Goal: Check status: Check status

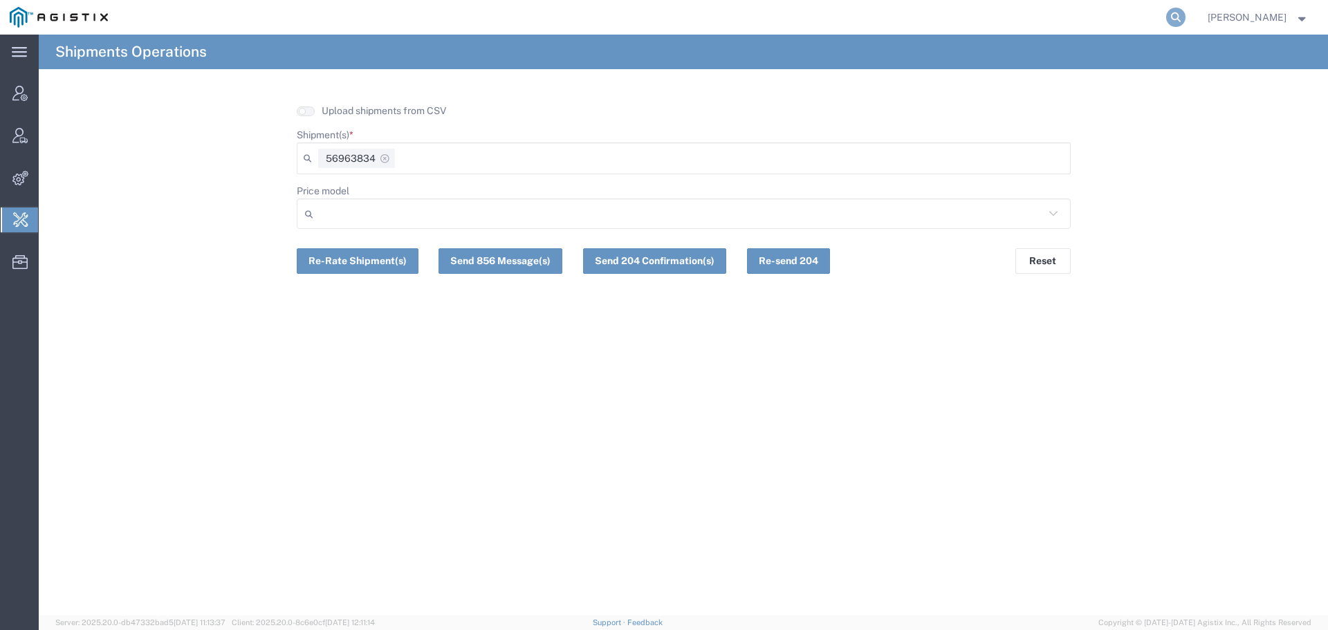
click at [1186, 12] on icon at bounding box center [1175, 17] width 19 height 19
paste input "PS-13005 Appconnect issues caused by HTTP Client Error Limiter implemented in L…"
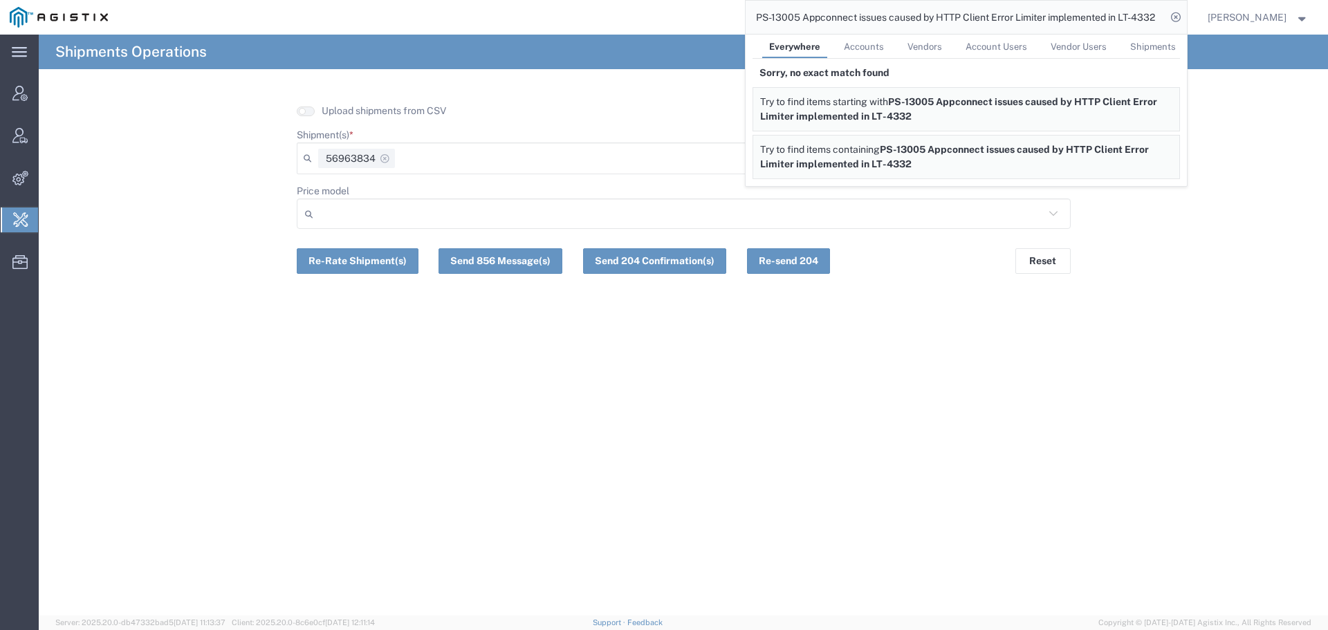
click at [867, 11] on input "PS-13005 Appconnect issues caused by HTTP Client Error Limiter implemented in L…" at bounding box center [956, 17] width 421 height 33
paste input "56621375"
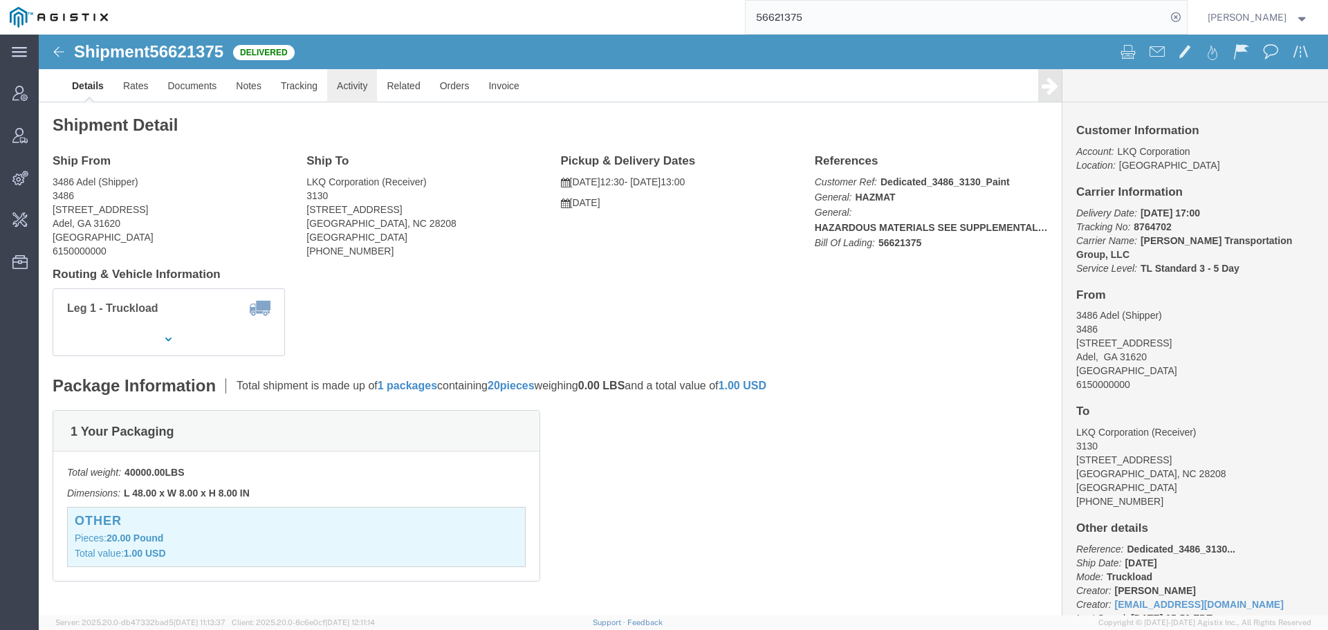
click link "Activity"
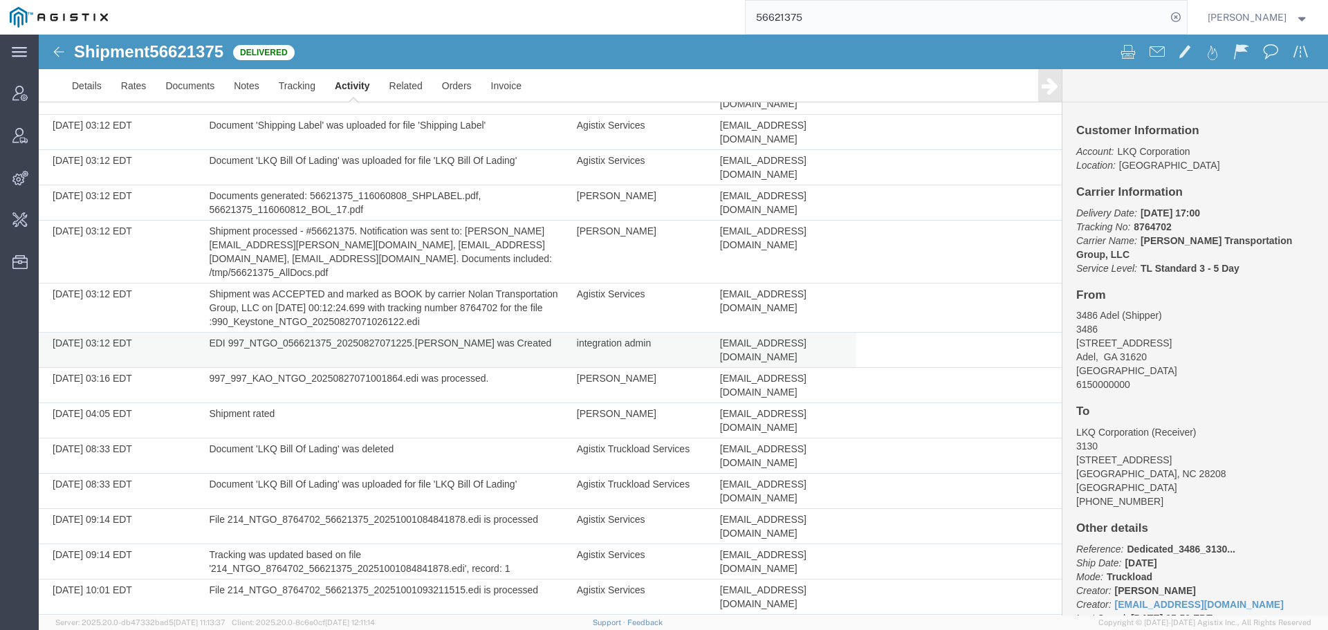
scroll to position [686, 0]
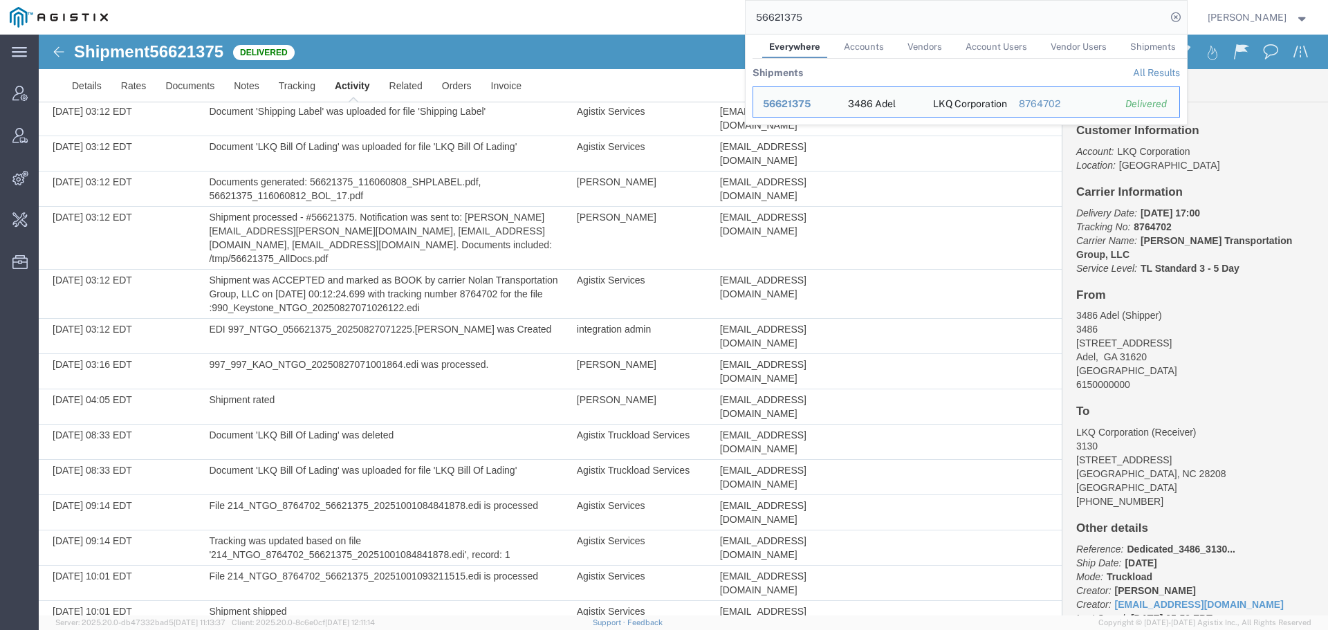
drag, startPoint x: 634, startPoint y: 16, endPoint x: 553, endPoint y: 27, distance: 82.4
click at [587, 24] on div "56621375 Everywhere Accounts Vendors Account Users Vendor Users Shipments Shipm…" at bounding box center [653, 17] width 1070 height 35
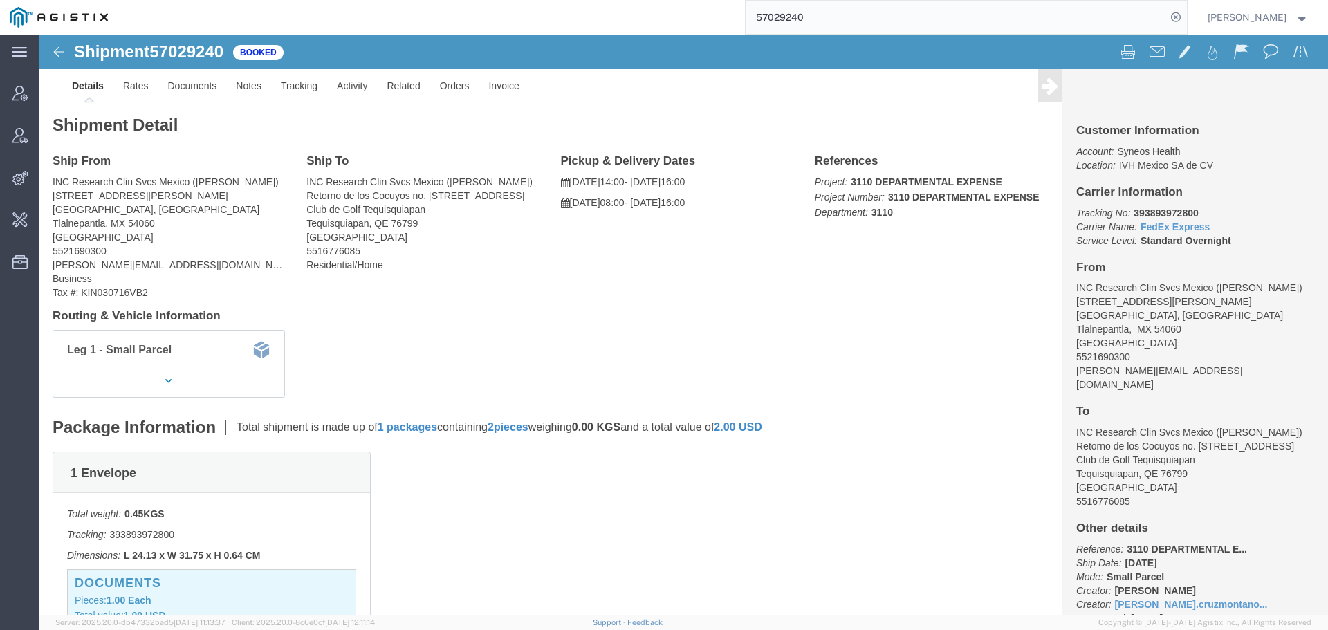
drag, startPoint x: 627, startPoint y: 17, endPoint x: 556, endPoint y: 17, distance: 70.6
click at [588, 17] on div "57029240" at bounding box center [653, 17] width 1070 height 35
paste input "34459"
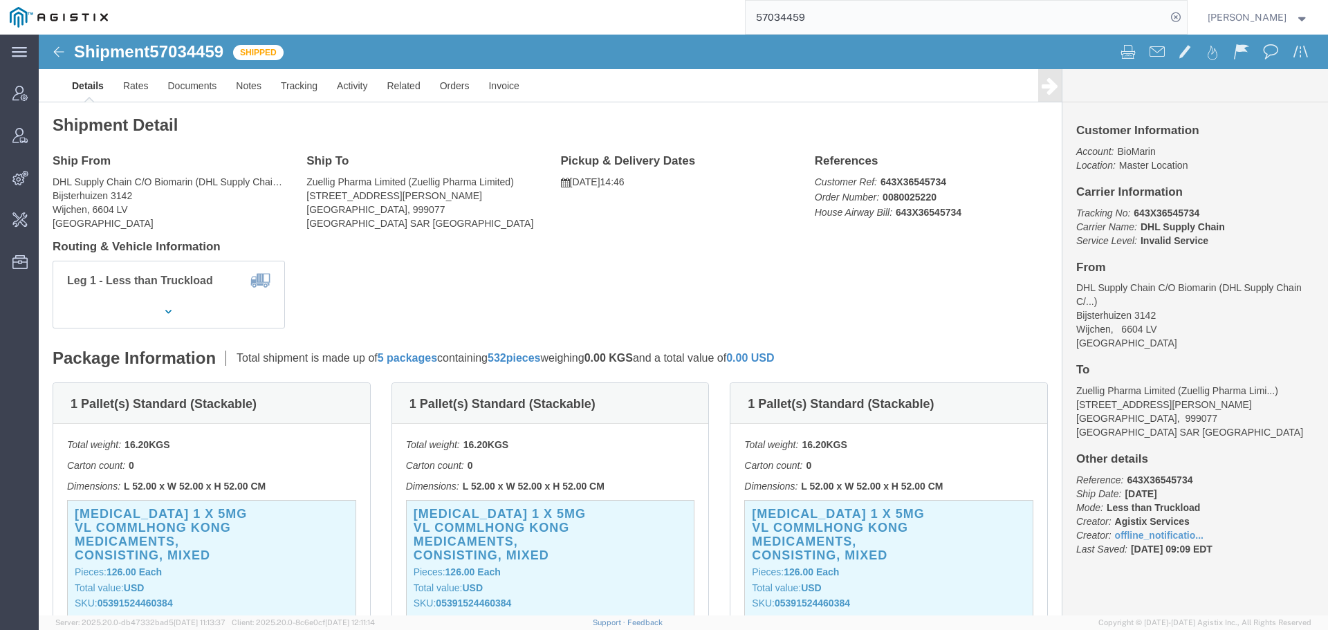
click h3 "[MEDICAL_DATA] 1 x 5MG VL COMMLHONG KONG Medicaments, consisting, mixed"
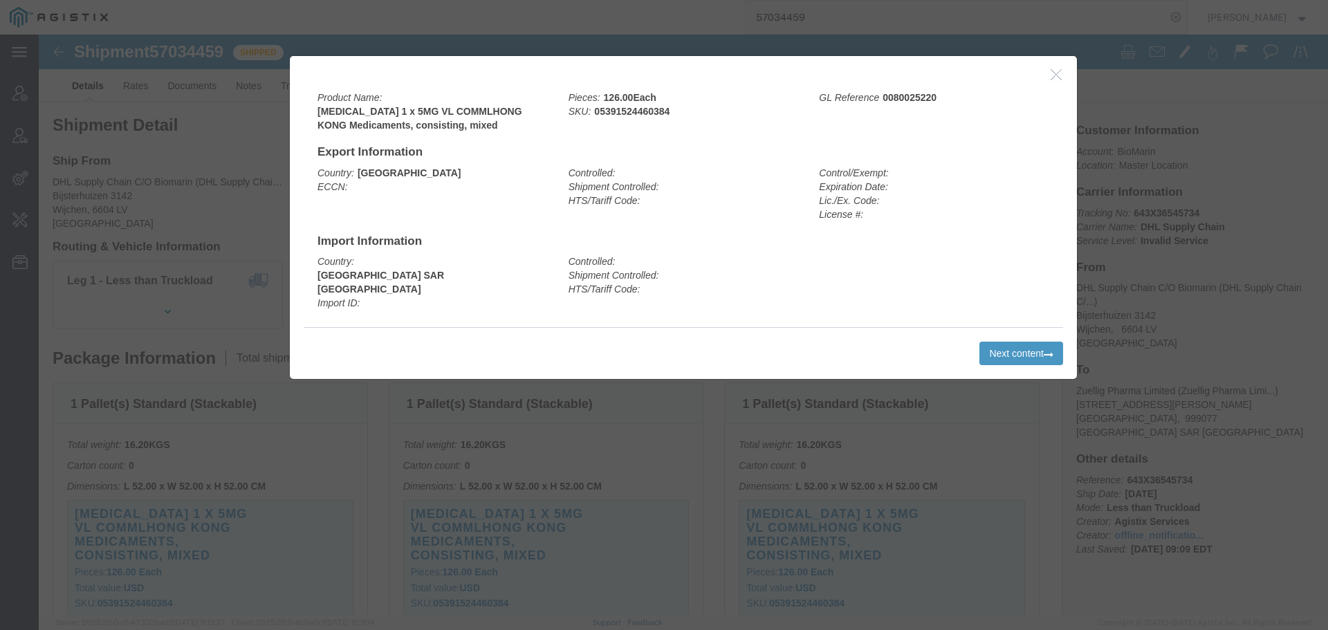
click button "button"
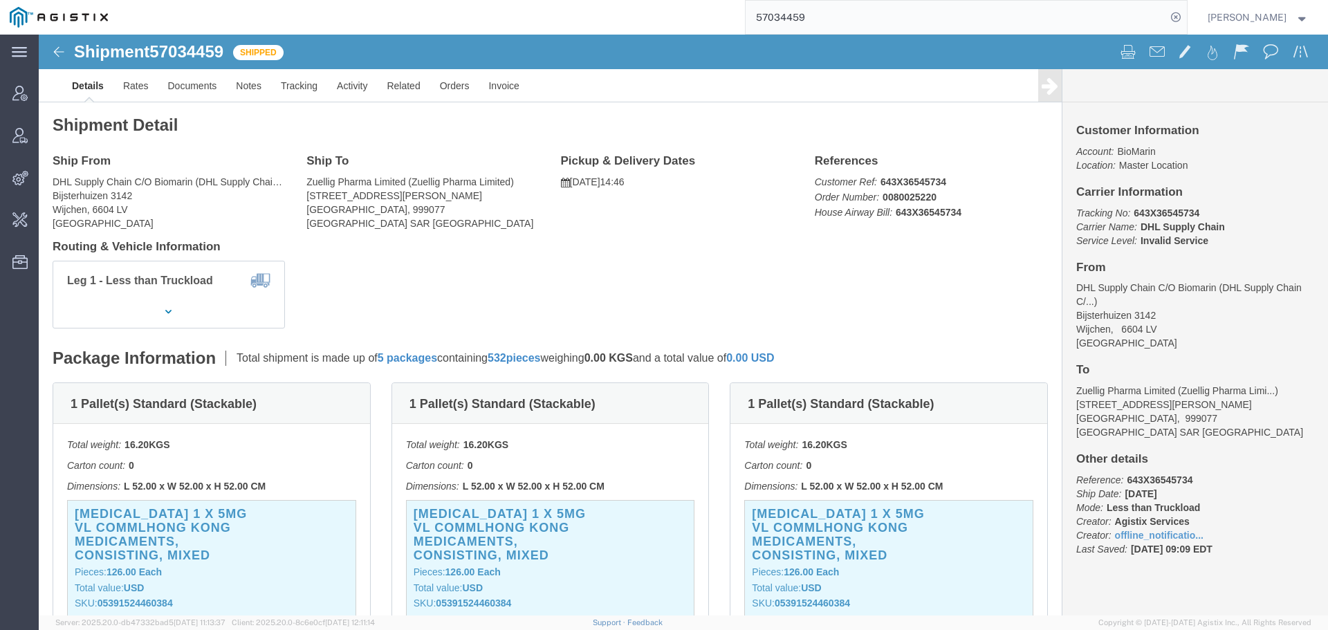
drag, startPoint x: 820, startPoint y: 17, endPoint x: 544, endPoint y: 17, distance: 276.7
click at [674, 17] on div "57034459" at bounding box center [653, 17] width 1070 height 35
paste input "8"
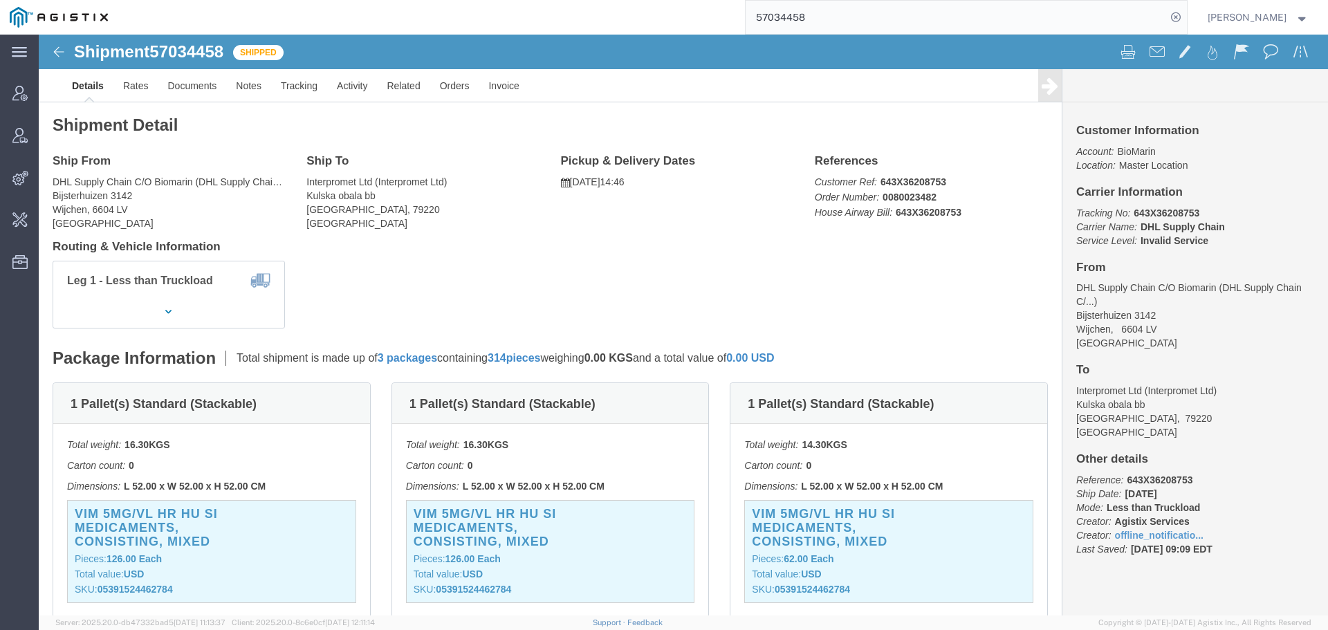
drag, startPoint x: 822, startPoint y: 15, endPoint x: 668, endPoint y: 17, distance: 154.3
click at [822, 15] on input "57034458" at bounding box center [956, 17] width 421 height 33
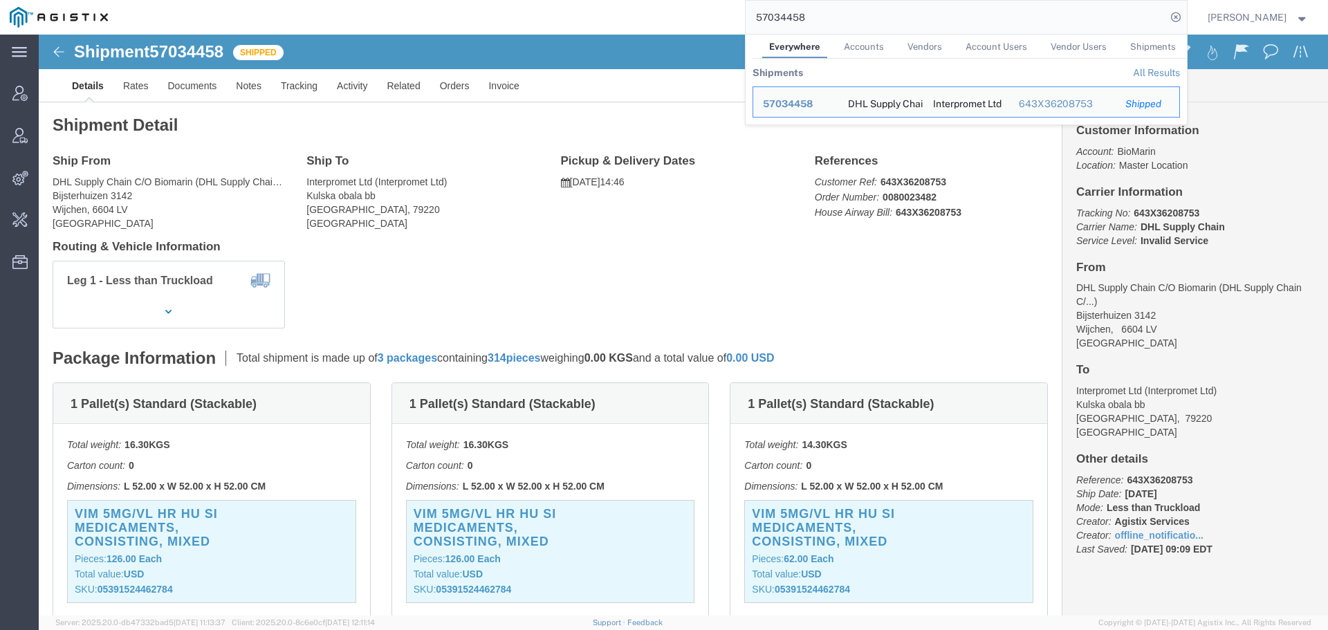
drag, startPoint x: 668, startPoint y: 17, endPoint x: 430, endPoint y: 29, distance: 237.6
click at [468, 24] on div "57034458 Everywhere Accounts Vendors Account Users Vendor Users Shipments Shipm…" at bounding box center [653, 17] width 1070 height 35
paste input "21621"
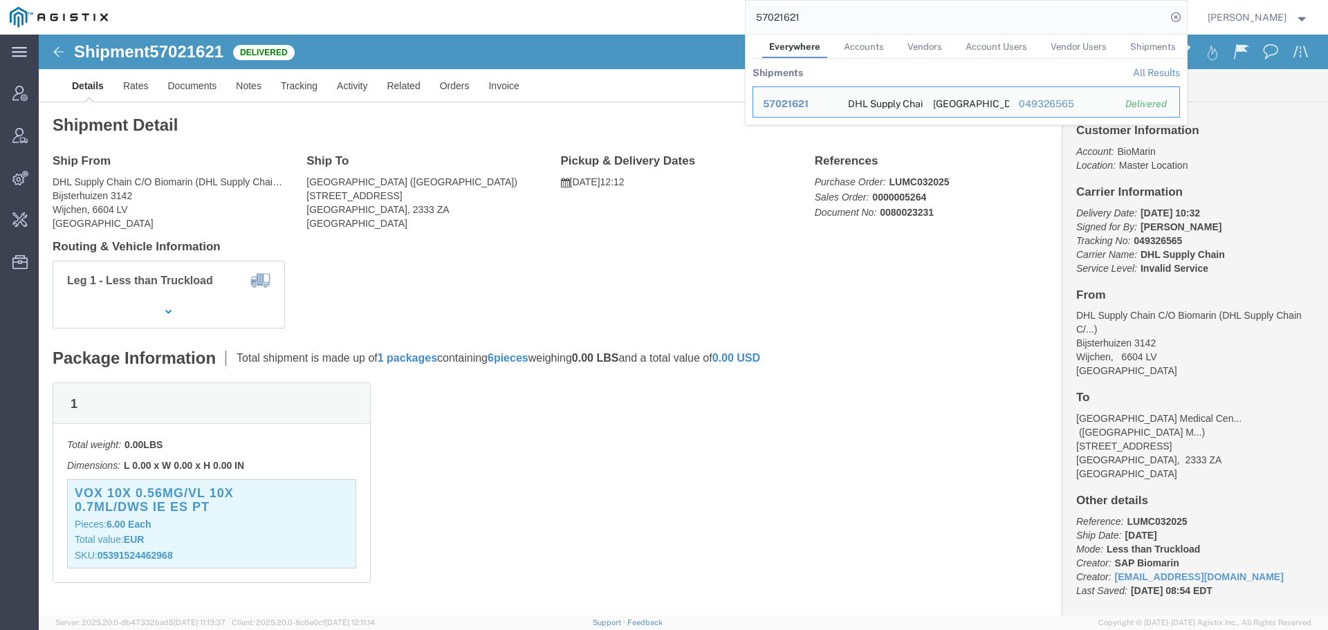
drag, startPoint x: 648, startPoint y: 17, endPoint x: 500, endPoint y: 28, distance: 147.8
click at [596, 17] on div "57021621 Everywhere Accounts Vendors Account Users Vendor Users Shipments Shipm…" at bounding box center [653, 17] width 1070 height 35
paste input "34459"
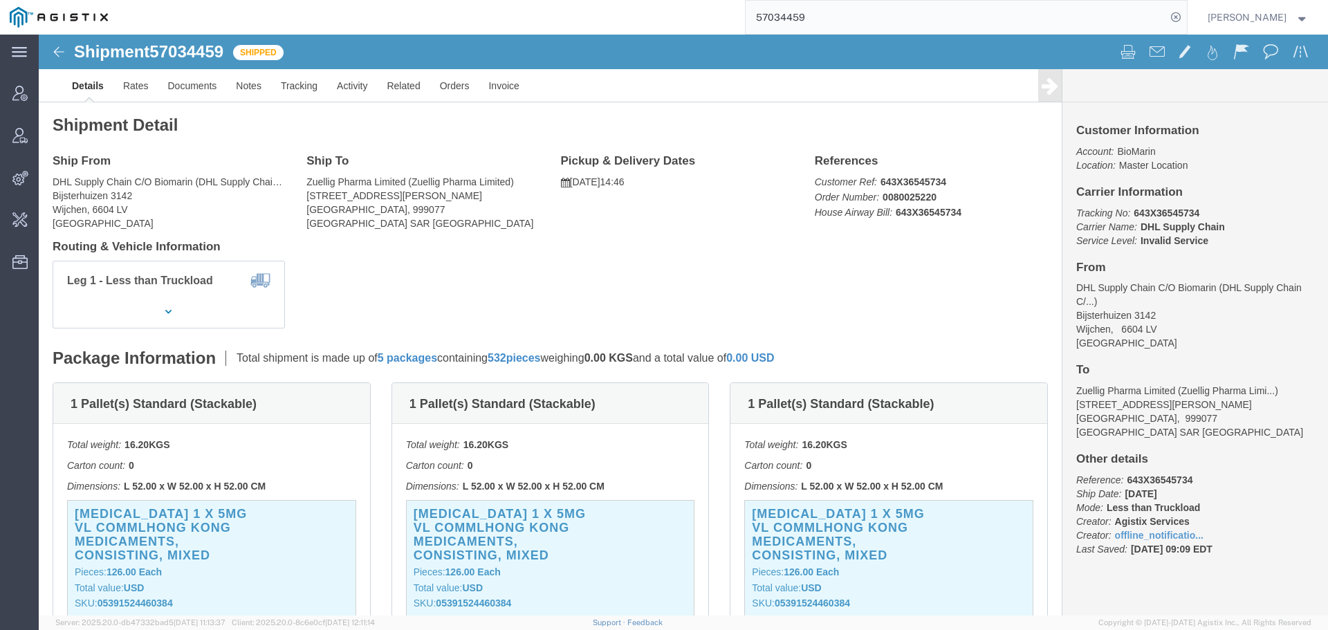
click at [663, 25] on div "57034459" at bounding box center [653, 17] width 1070 height 35
paste input "8"
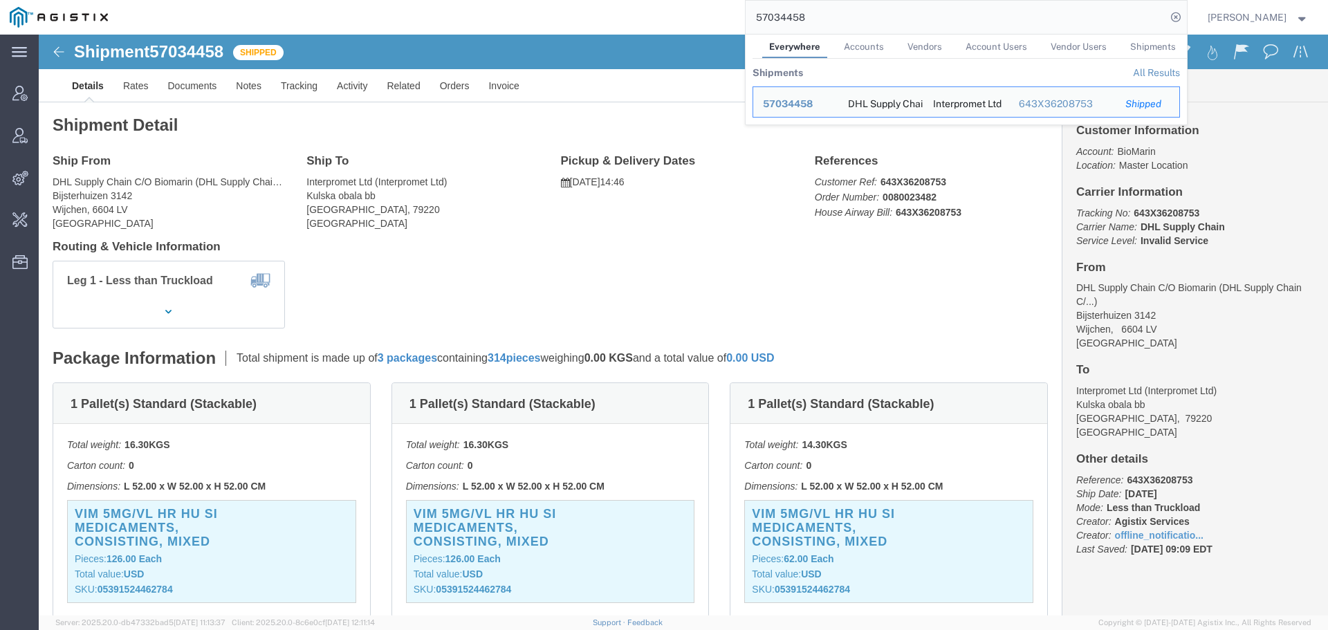
drag, startPoint x: 665, startPoint y: 18, endPoint x: 547, endPoint y: 21, distance: 117.6
click at [564, 18] on div "57034458 Everywhere Accounts Vendors Account Users Vendor Users Shipments Shipm…" at bounding box center [653, 17] width 1070 height 35
paste input "21621"
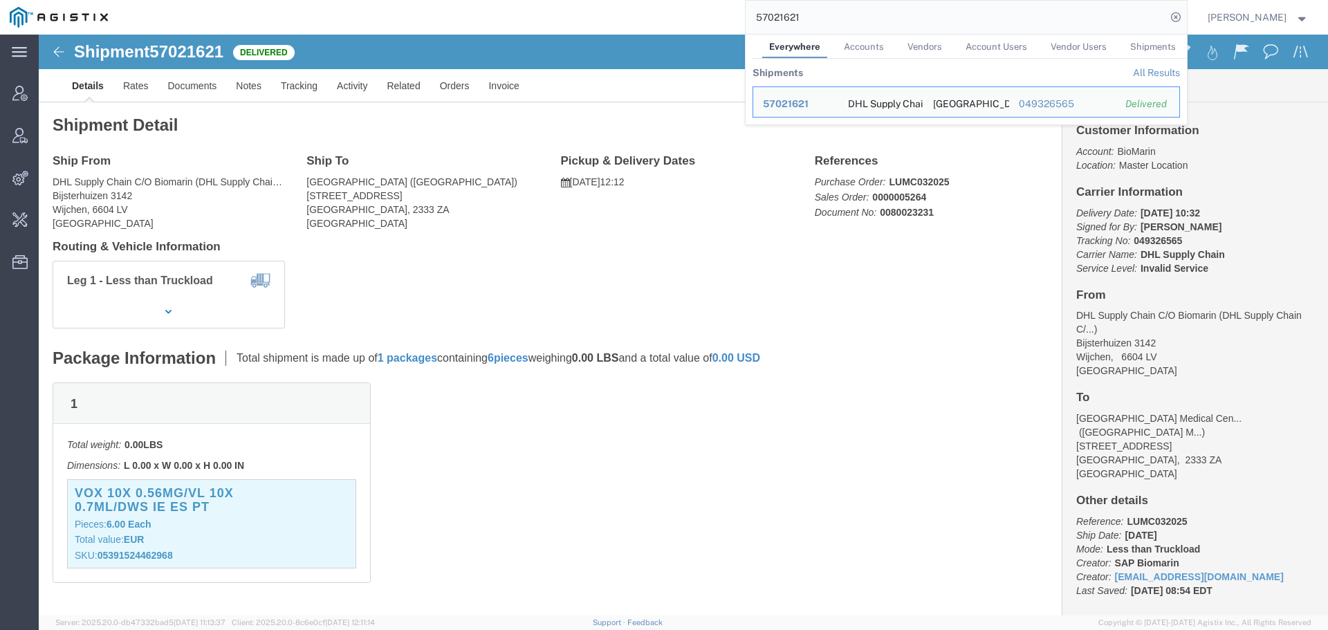
drag, startPoint x: 818, startPoint y: 25, endPoint x: 472, endPoint y: 30, distance: 345.9
click at [478, 23] on div "57021621 Everywhere Accounts Vendors Account Users Vendor Users Shipments Shipm…" at bounding box center [653, 17] width 1070 height 35
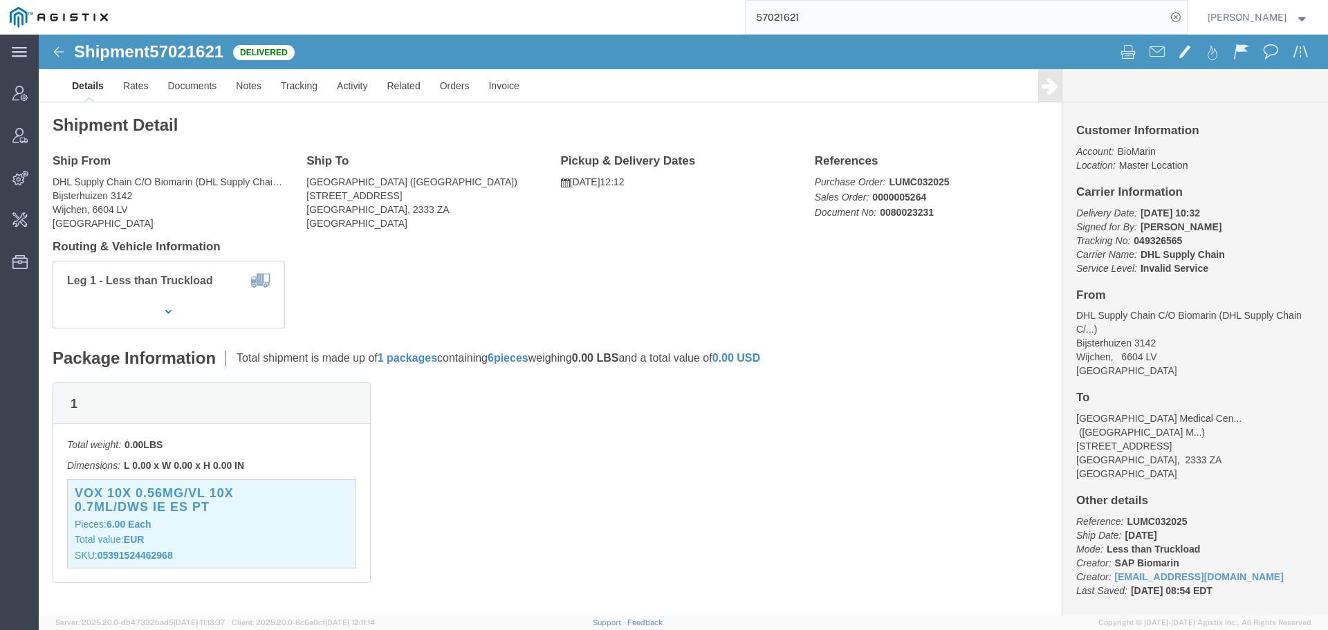
paste input "6994523"
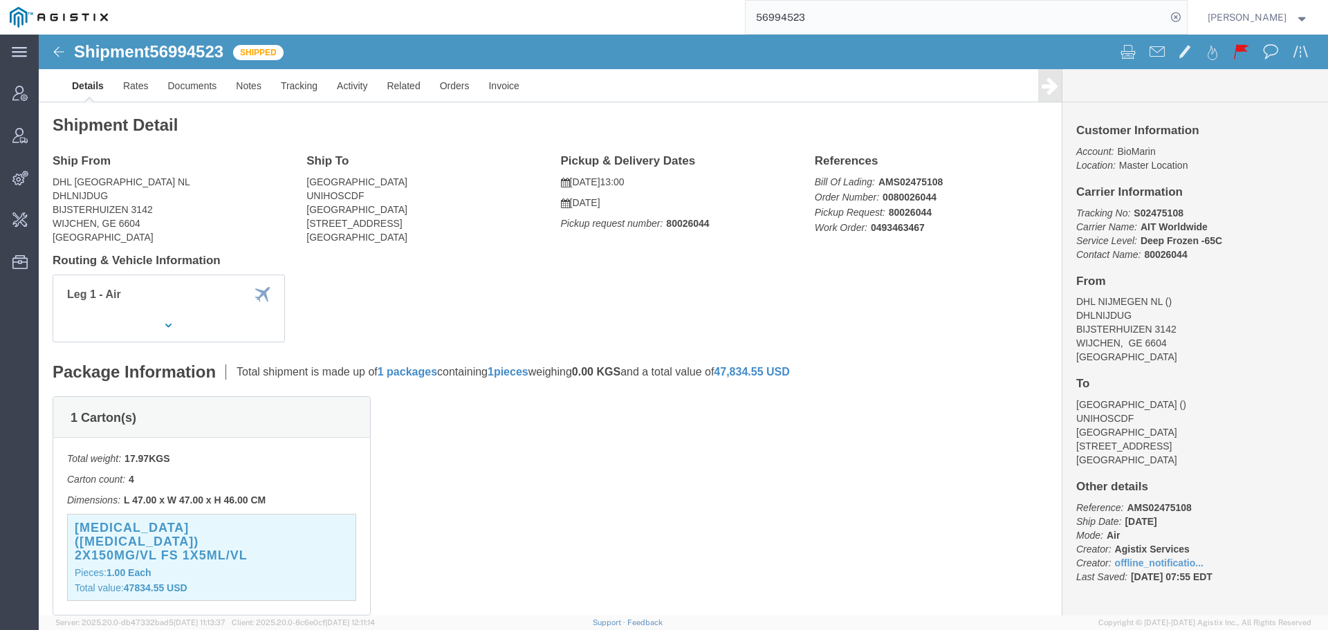
click p "Total value: 47834.55 USD"
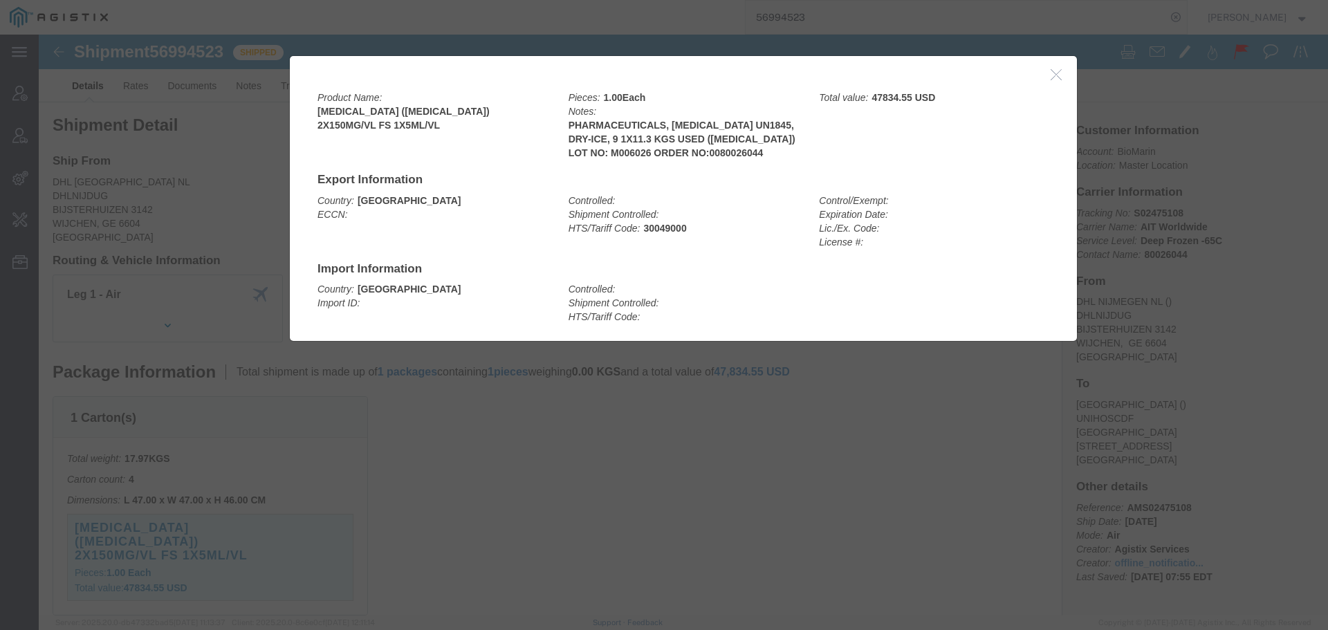
click icon "button"
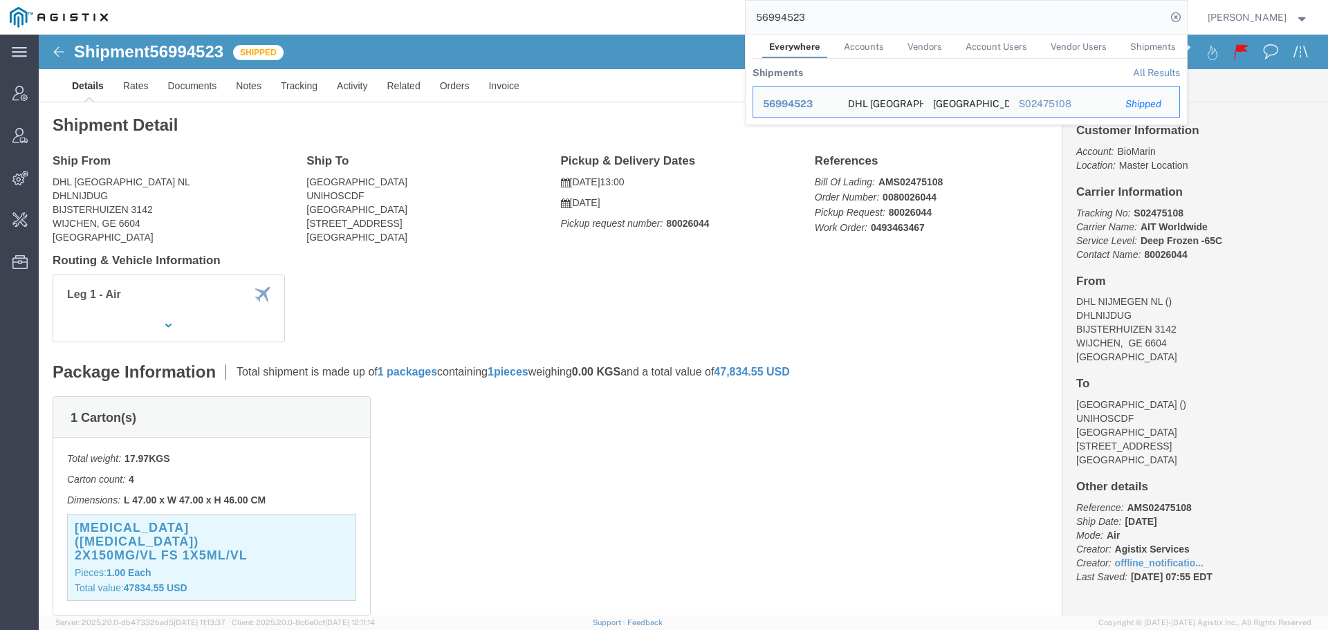
drag, startPoint x: 845, startPoint y: 14, endPoint x: 595, endPoint y: 27, distance: 250.1
click at [637, 22] on div "56994523 Everywhere Accounts Vendors Account Users Vendor Users Shipments Shipm…" at bounding box center [653, 17] width 1070 height 35
paste input "0492707518"
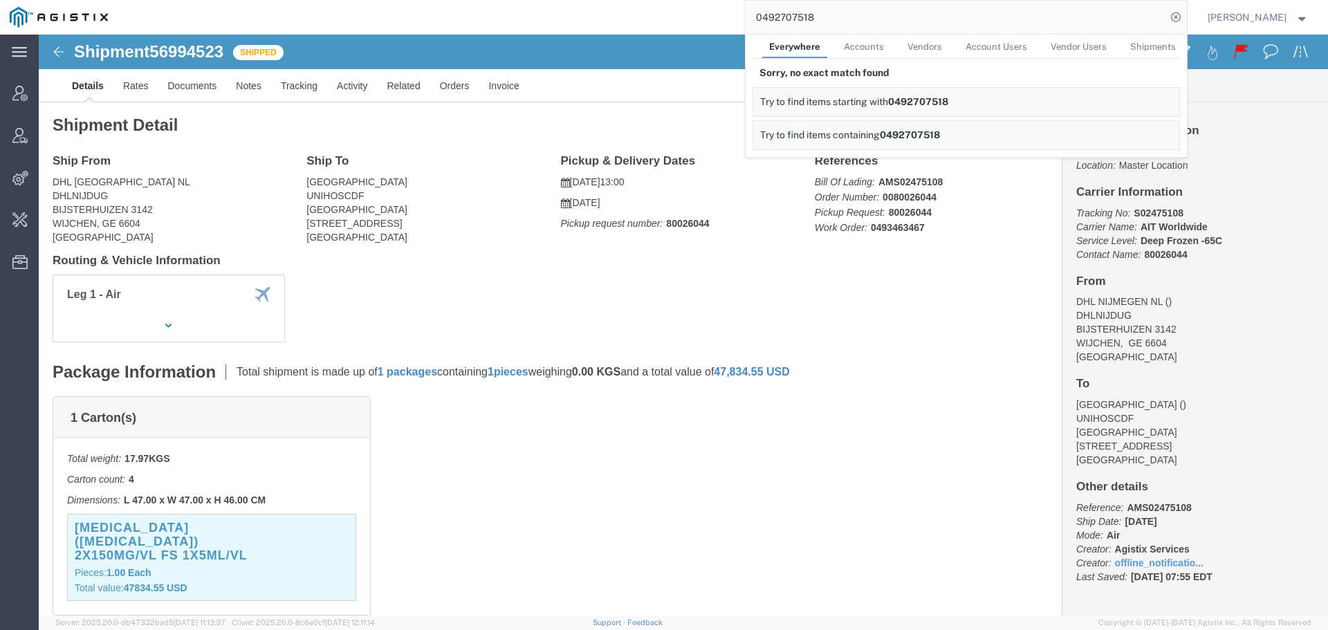
click at [799, 12] on input "0492707518" at bounding box center [956, 17] width 421 height 33
paste input "56940954"
type input "56940954"
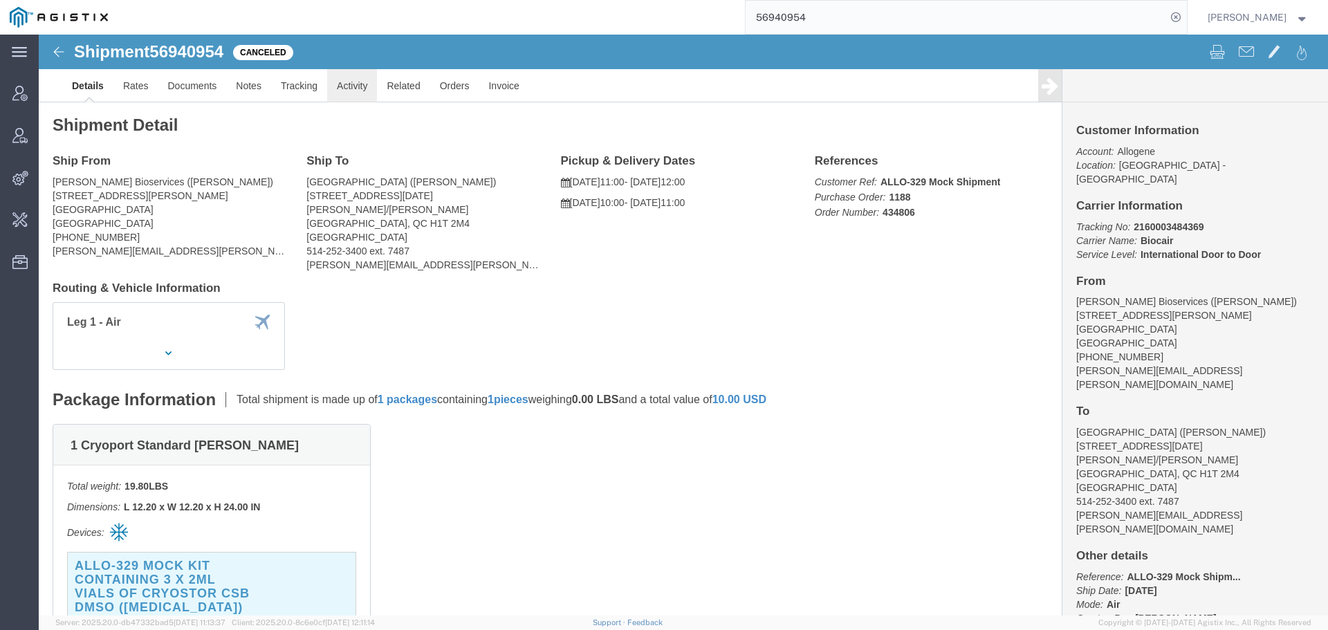
click link "Activity"
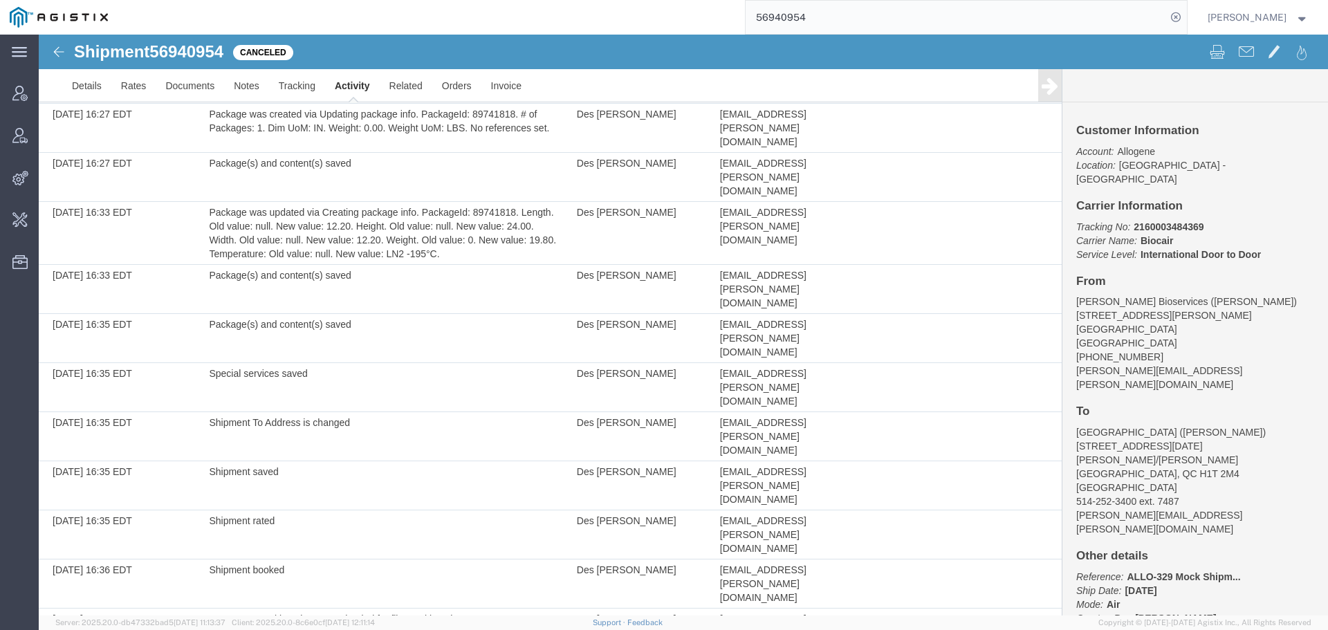
scroll to position [24, 0]
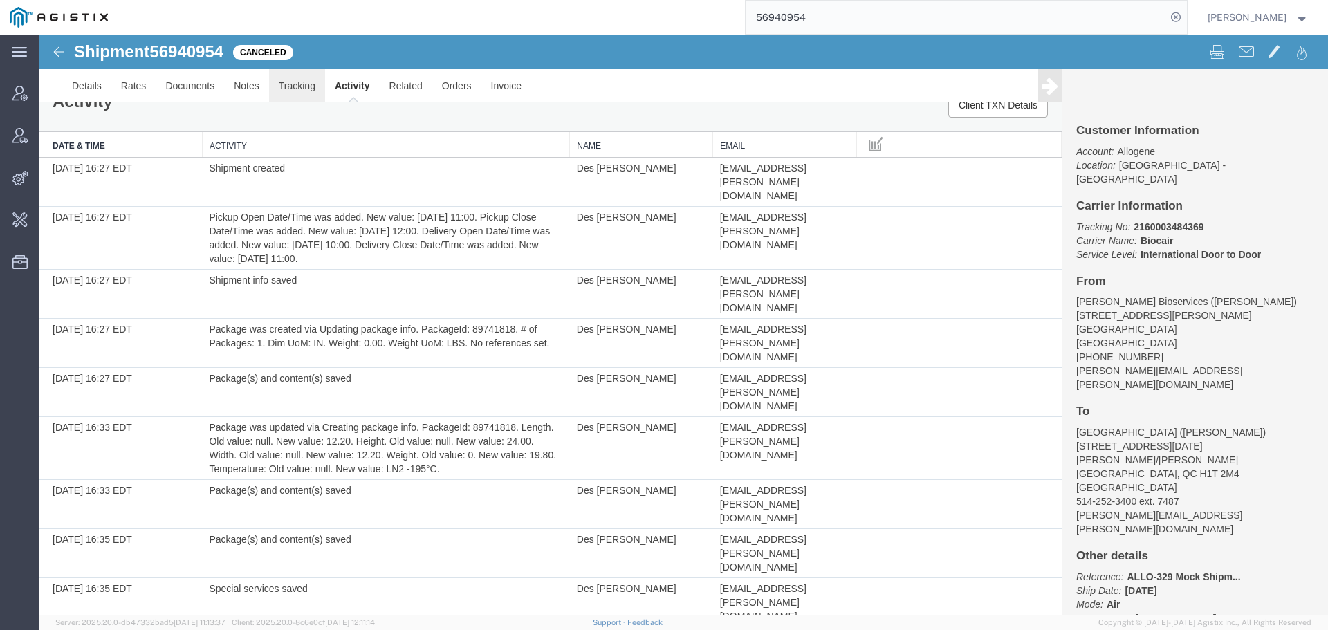
click at [287, 86] on link "Tracking" at bounding box center [297, 85] width 56 height 33
